Goal: Transaction & Acquisition: Book appointment/travel/reservation

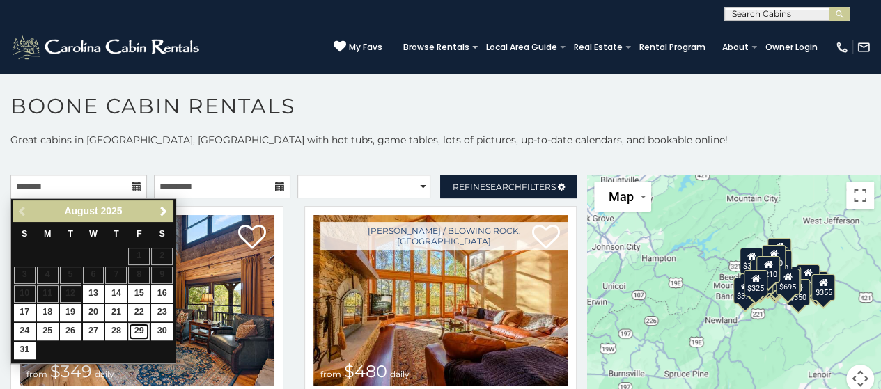
click at [144, 328] on link "29" at bounding box center [139, 331] width 22 height 17
type input "**********"
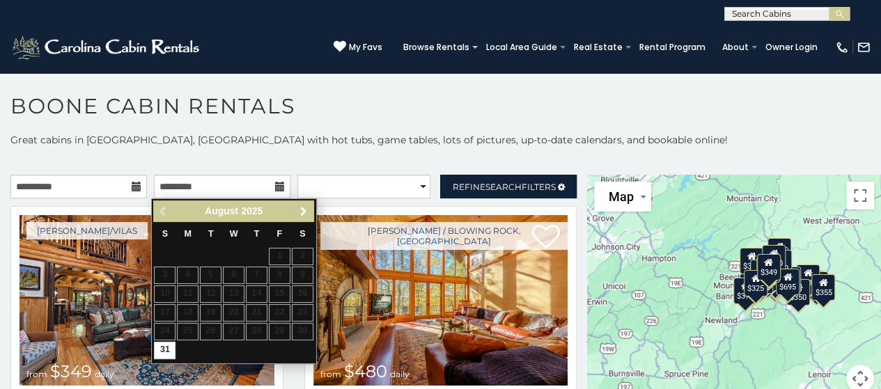
click at [307, 212] on span "Next" at bounding box center [303, 211] width 11 height 11
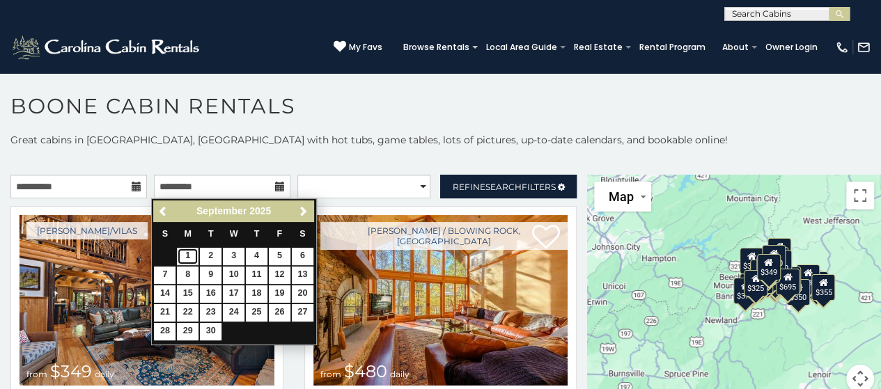
click at [191, 257] on link "1" at bounding box center [188, 256] width 22 height 17
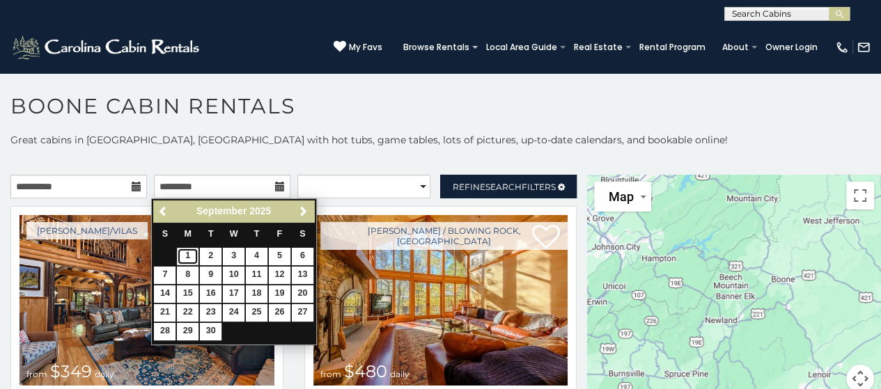
type input "**********"
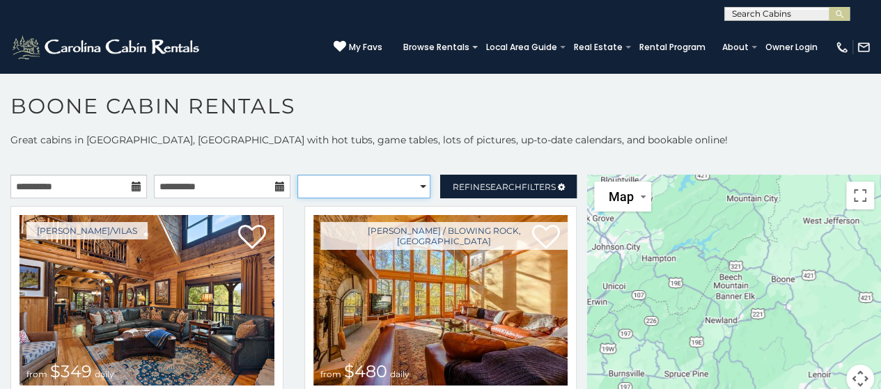
click at [416, 182] on select "**********" at bounding box center [364, 187] width 134 height 24
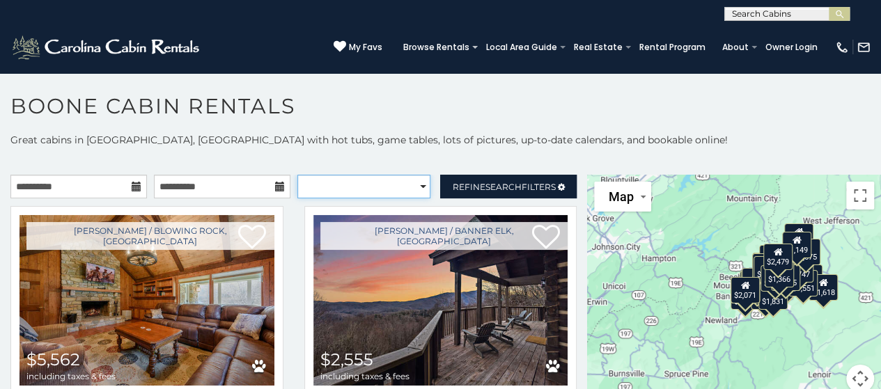
select select "*********"
click at [297, 175] on select "**********" at bounding box center [364, 187] width 134 height 24
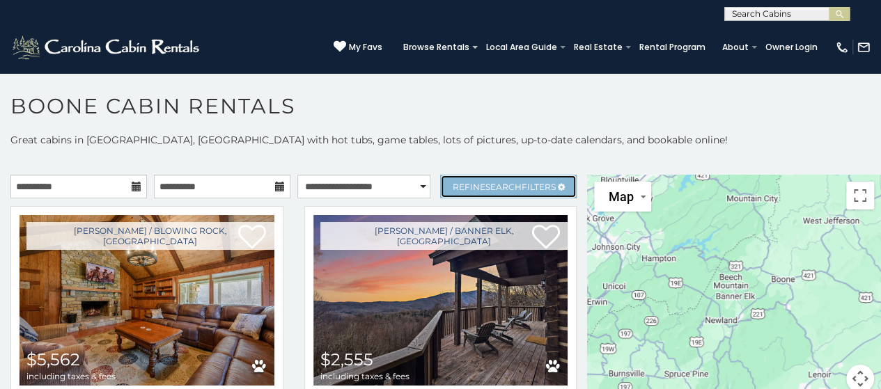
click at [500, 182] on span "Search" at bounding box center [504, 187] width 36 height 10
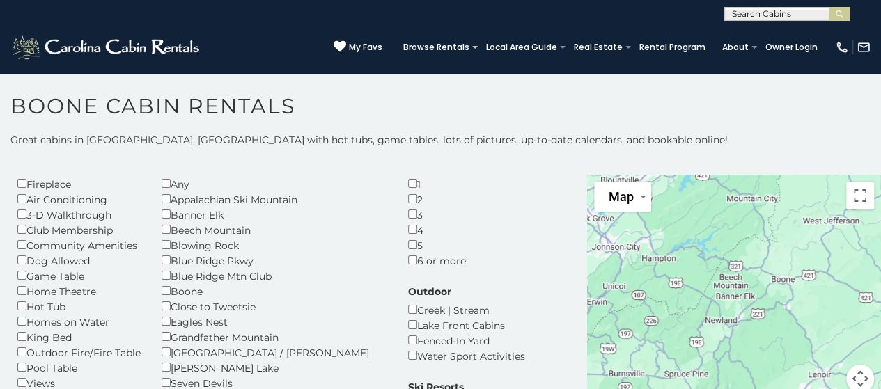
scroll to position [52, 0]
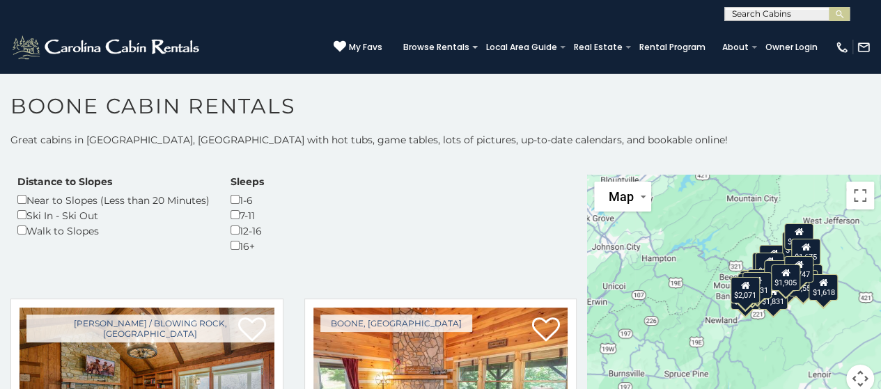
scroll to position [407, 0]
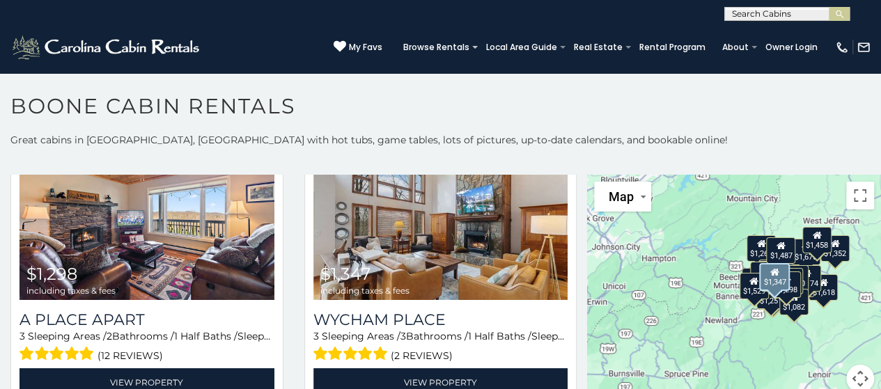
scroll to position [564, 0]
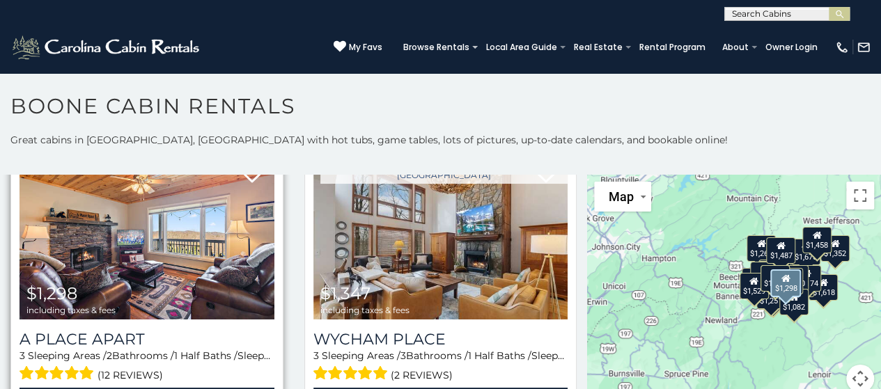
click at [83, 219] on img at bounding box center [147, 234] width 255 height 171
click at [135, 229] on img at bounding box center [147, 234] width 255 height 171
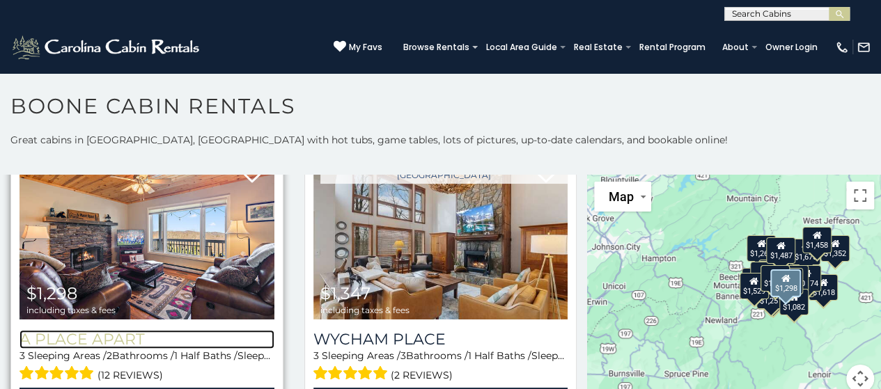
click at [135, 346] on h3 "A Place Apart" at bounding box center [147, 339] width 255 height 19
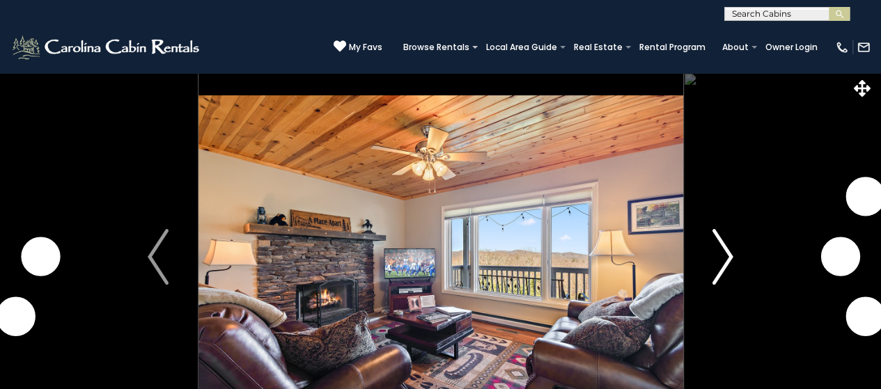
click at [715, 267] on img "Next" at bounding box center [723, 257] width 21 height 56
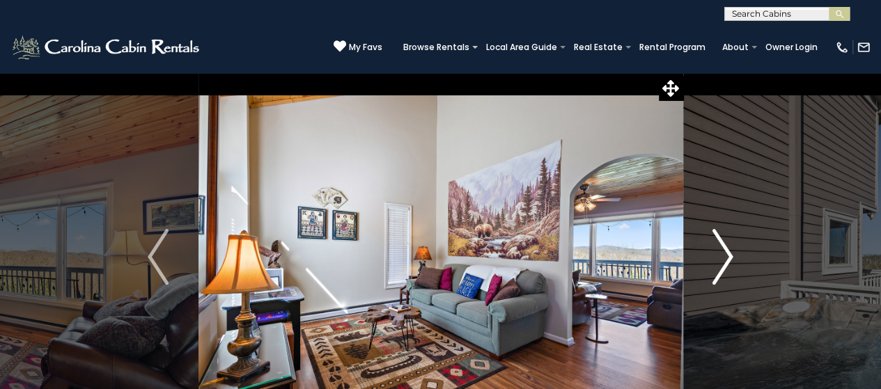
click at [718, 265] on img "Next" at bounding box center [723, 257] width 21 height 56
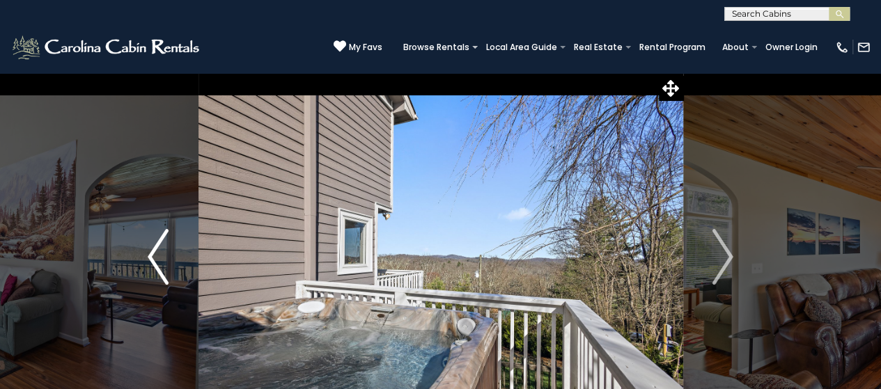
click at [145, 268] on button "Previous" at bounding box center [158, 256] width 80 height 369
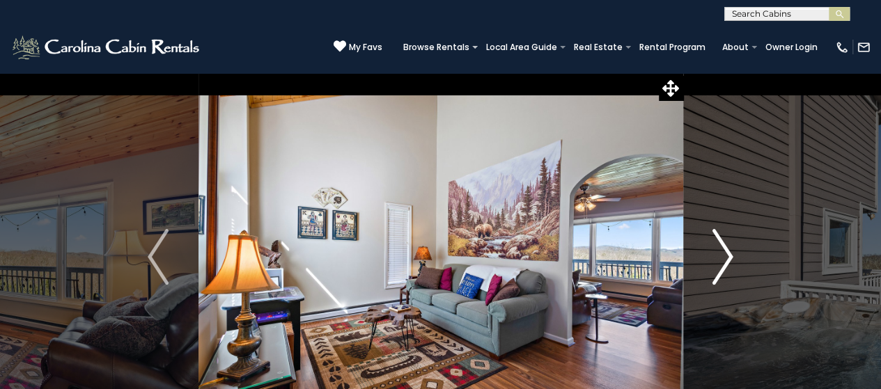
click at [733, 260] on img "Next" at bounding box center [723, 257] width 21 height 56
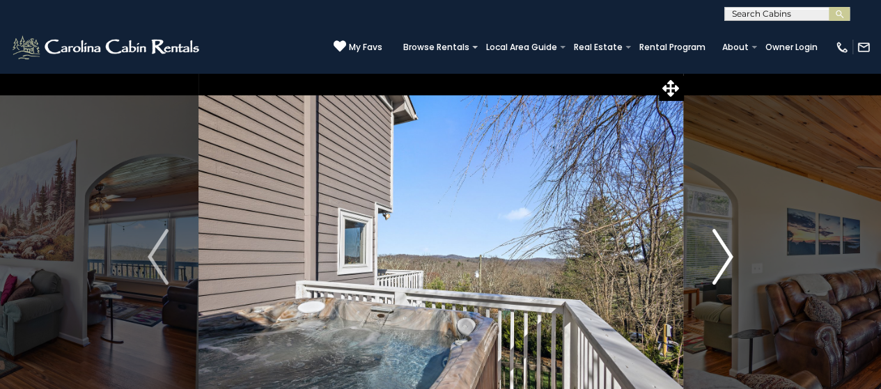
click at [733, 260] on img "Next" at bounding box center [723, 257] width 21 height 56
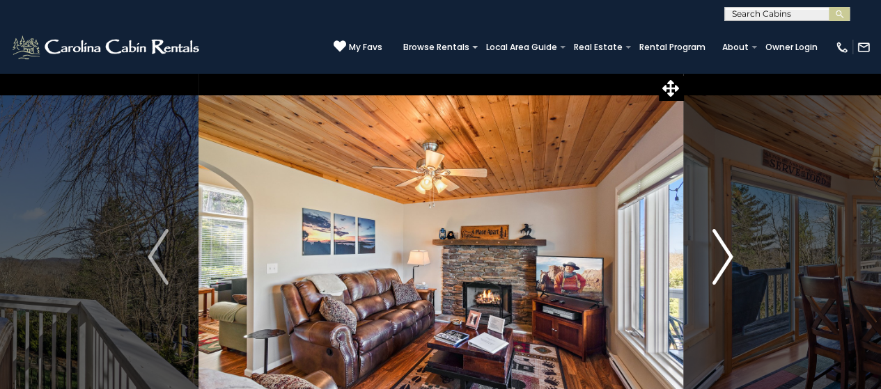
click at [733, 260] on img "Next" at bounding box center [723, 257] width 21 height 56
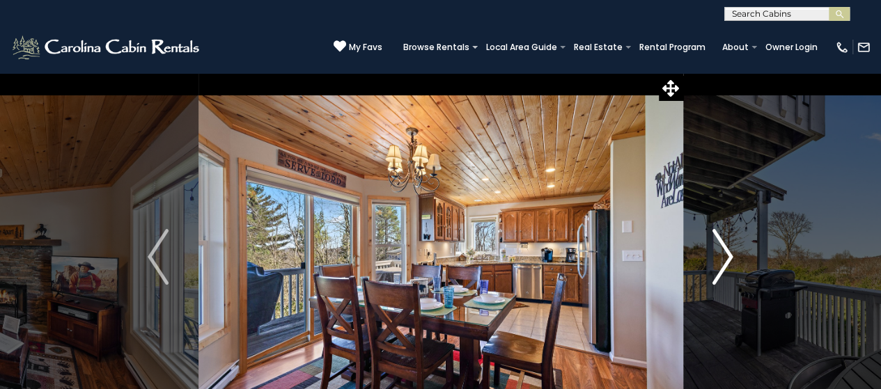
click at [733, 260] on img "Next" at bounding box center [723, 257] width 21 height 56
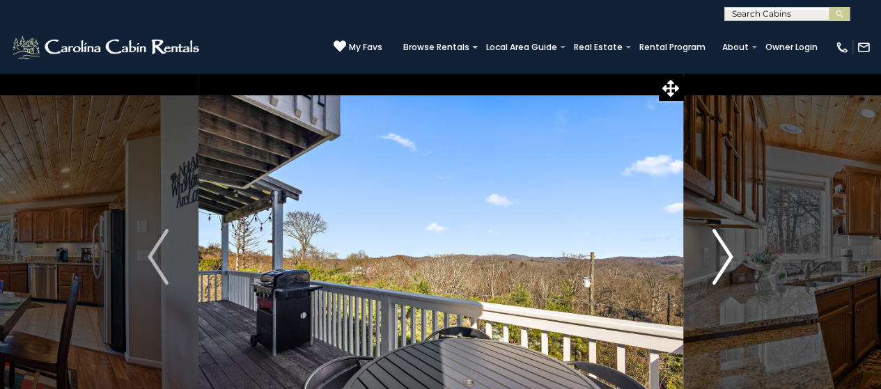
click at [733, 260] on img "Next" at bounding box center [723, 257] width 21 height 56
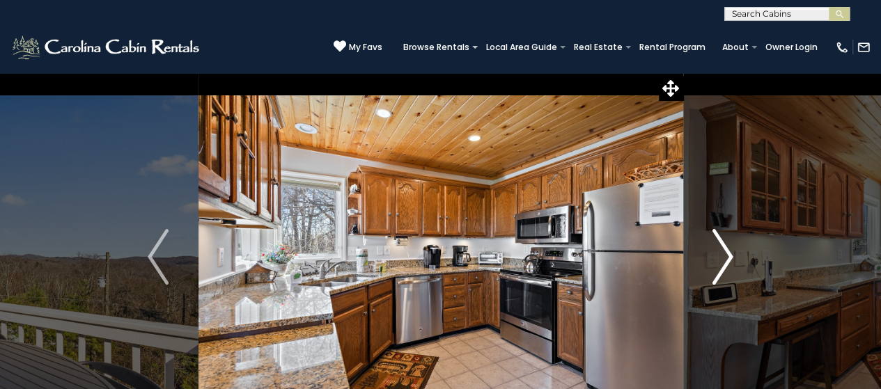
click at [733, 260] on img "Next" at bounding box center [723, 257] width 21 height 56
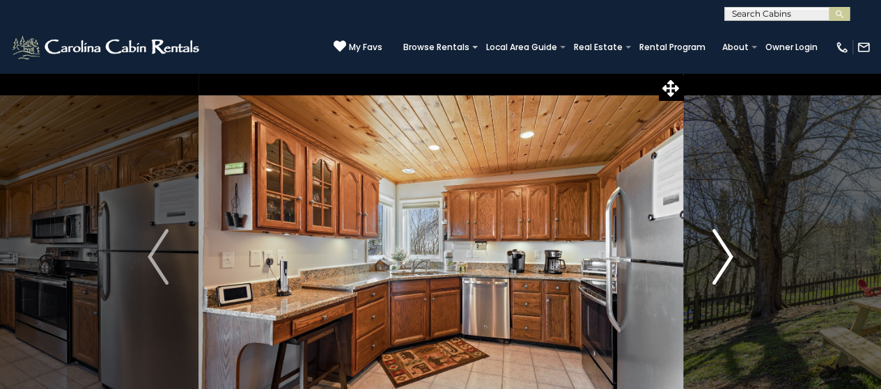
click at [733, 260] on img "Next" at bounding box center [723, 257] width 21 height 56
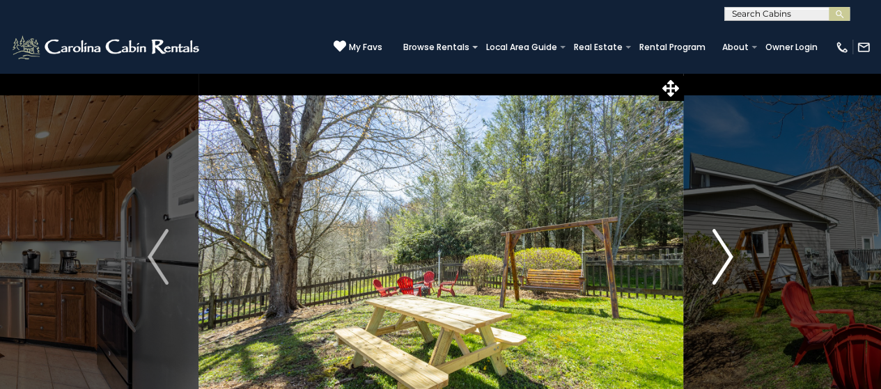
click at [733, 260] on img "Next" at bounding box center [723, 257] width 21 height 56
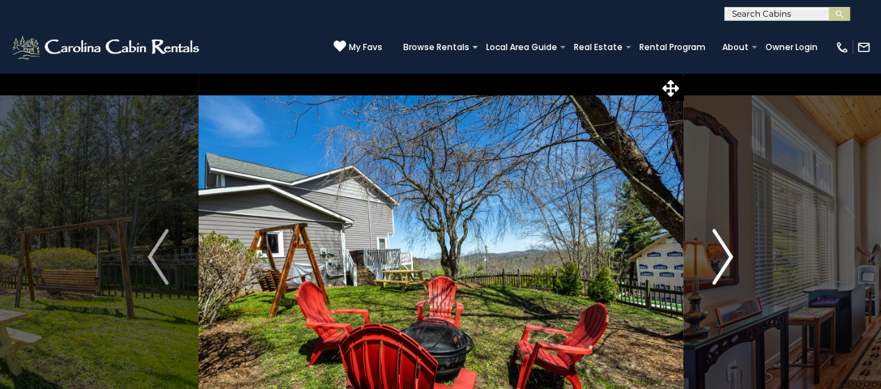
click at [733, 260] on img "Next" at bounding box center [723, 257] width 21 height 56
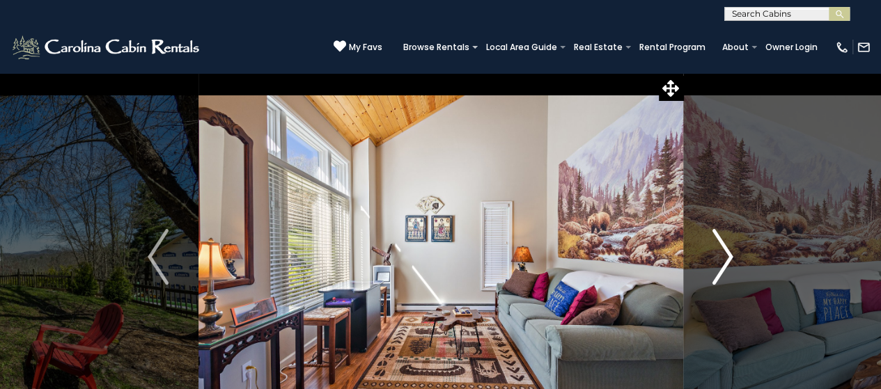
click at [733, 260] on img "Next" at bounding box center [723, 257] width 21 height 56
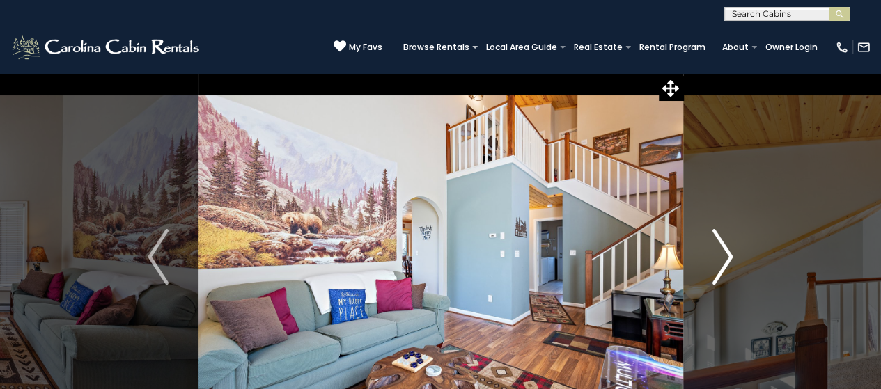
click at [733, 260] on img "Next" at bounding box center [723, 257] width 21 height 56
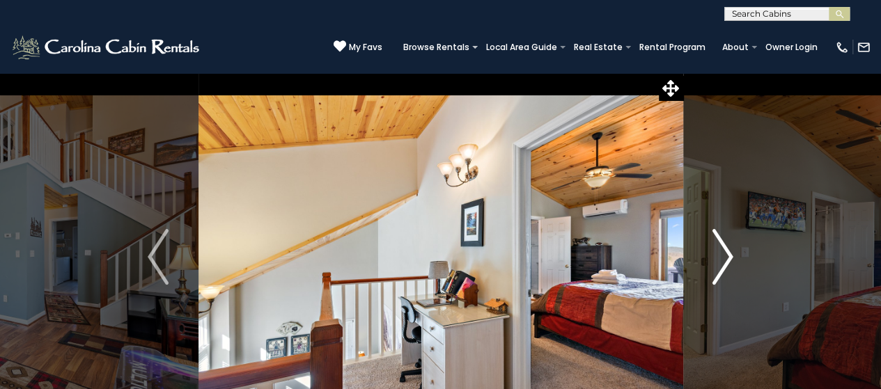
click at [733, 260] on img "Next" at bounding box center [723, 257] width 21 height 56
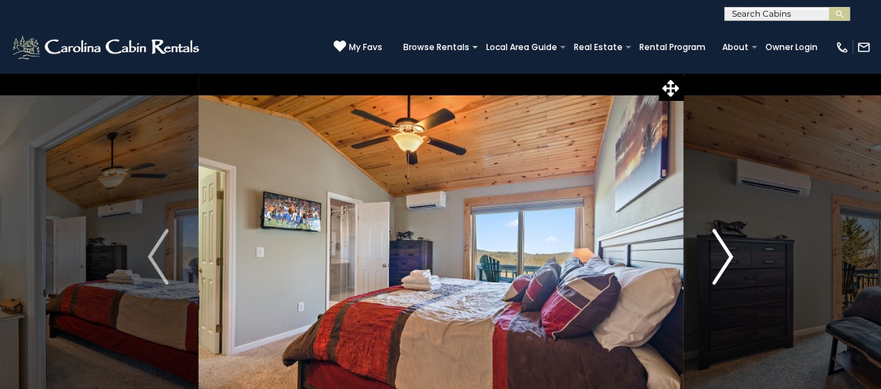
click at [733, 260] on img "Next" at bounding box center [723, 257] width 21 height 56
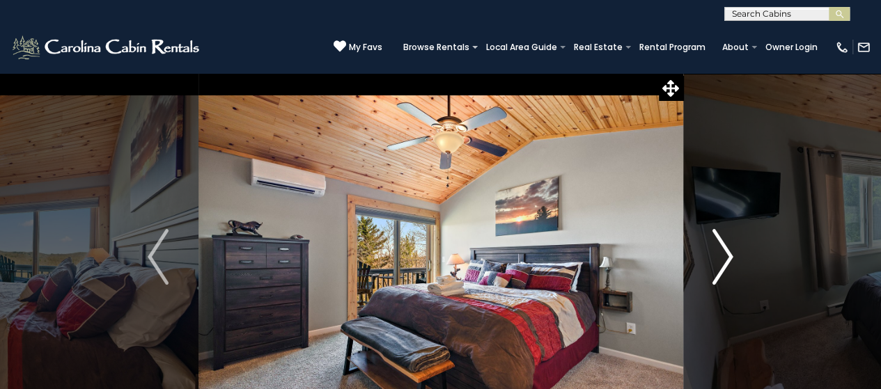
click at [733, 260] on img "Next" at bounding box center [723, 257] width 21 height 56
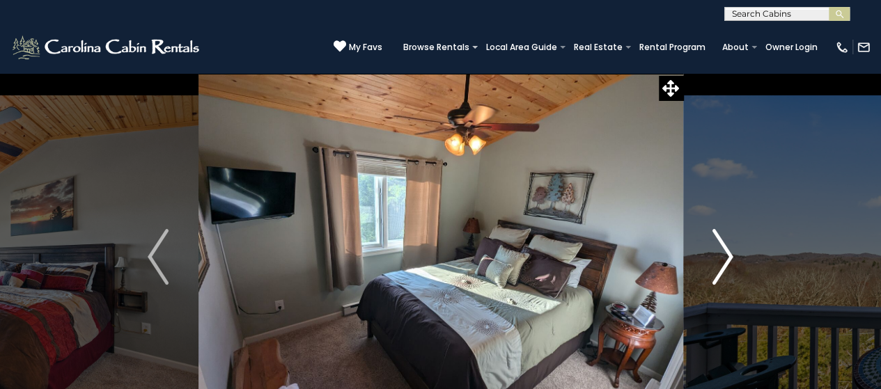
click at [733, 260] on img "Next" at bounding box center [723, 257] width 21 height 56
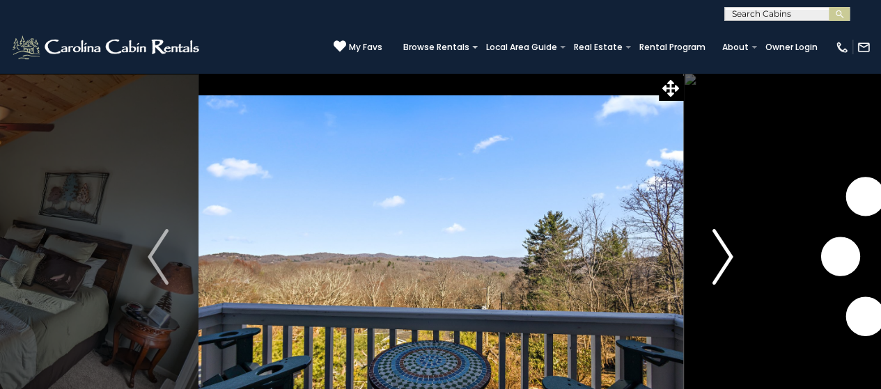
click at [733, 260] on img "Next" at bounding box center [723, 257] width 21 height 56
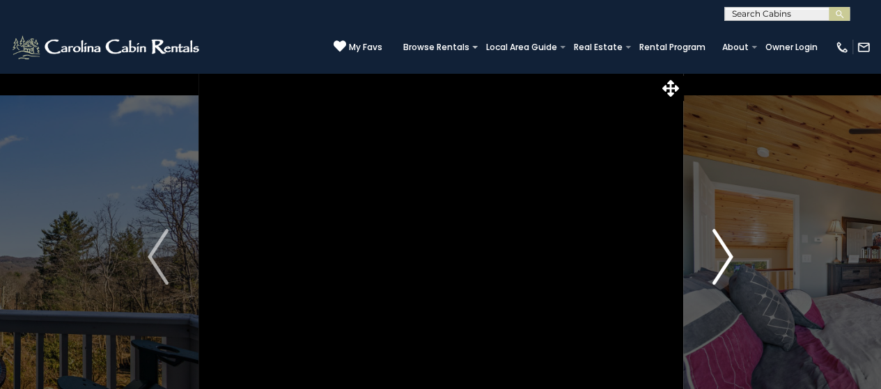
click at [729, 256] on img "Next" at bounding box center [723, 257] width 21 height 56
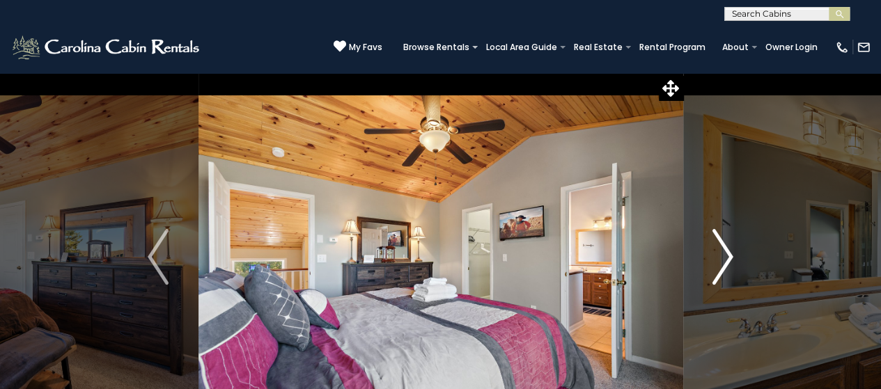
click at [729, 256] on img "Next" at bounding box center [723, 257] width 21 height 56
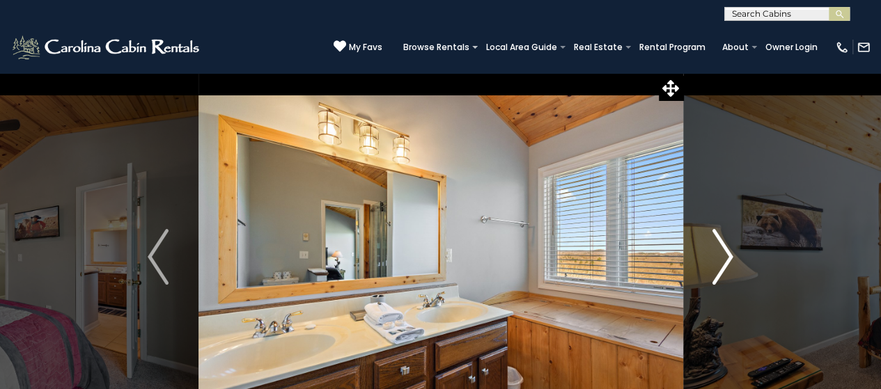
click at [729, 256] on img "Next" at bounding box center [723, 257] width 21 height 56
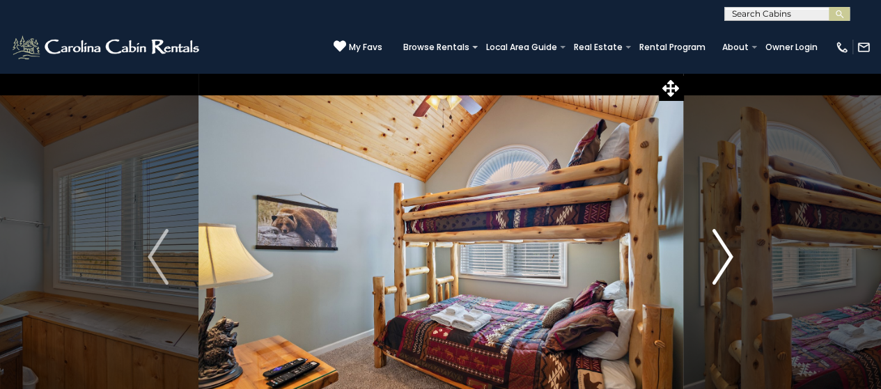
click at [729, 256] on img "Next" at bounding box center [723, 257] width 21 height 56
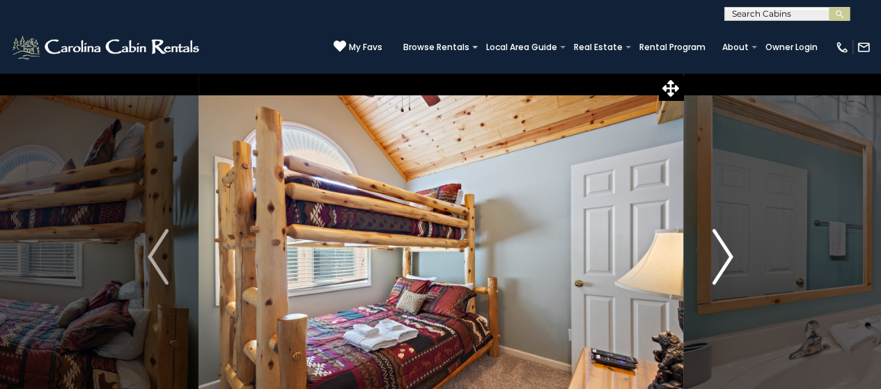
click at [729, 256] on img "Next" at bounding box center [723, 257] width 21 height 56
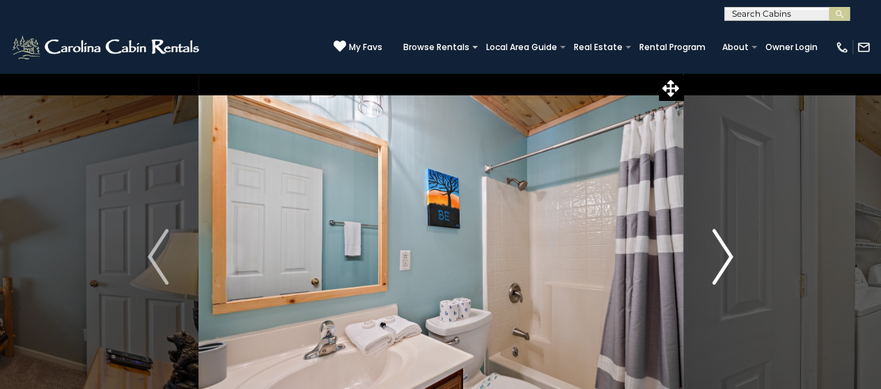
click at [729, 256] on img "Next" at bounding box center [723, 257] width 21 height 56
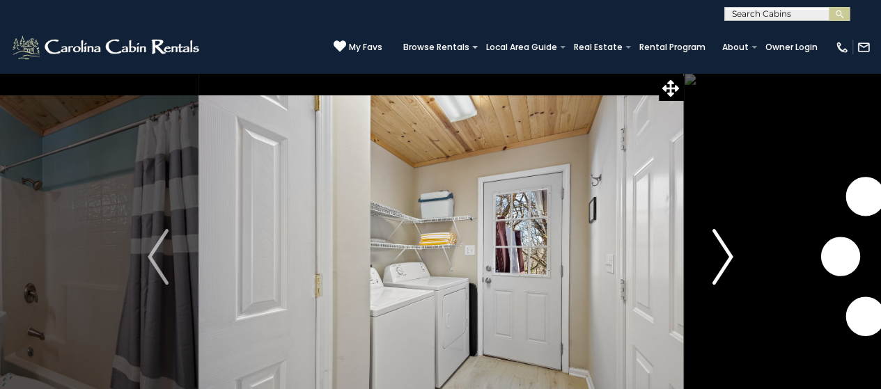
click at [729, 256] on img "Next" at bounding box center [723, 257] width 21 height 56
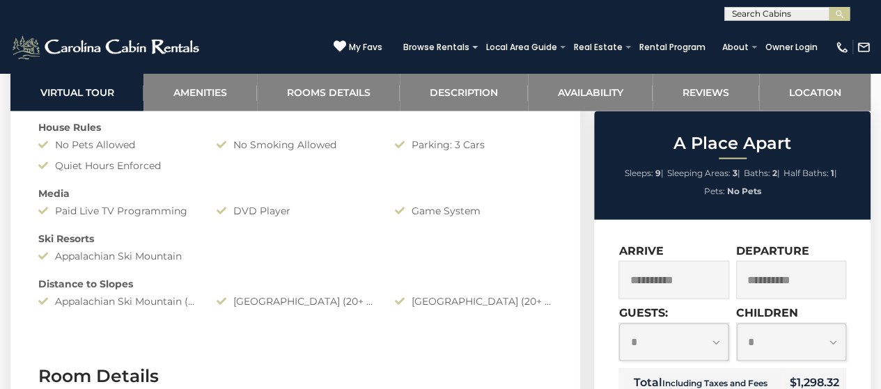
scroll to position [1355, 0]
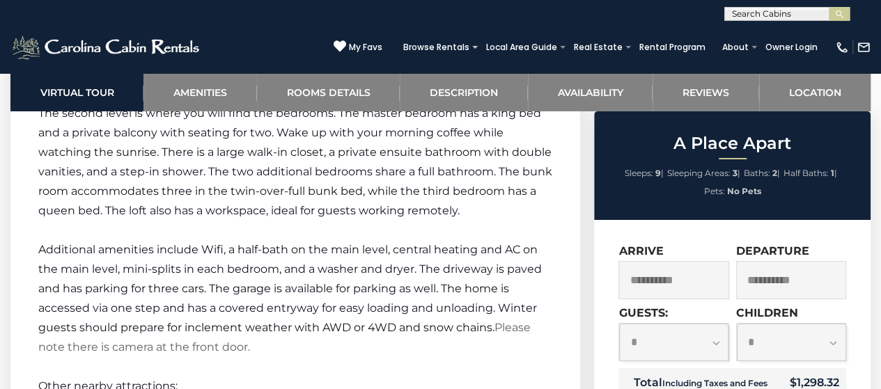
scroll to position [2423, 0]
